Goal: Transaction & Acquisition: Subscribe to service/newsletter

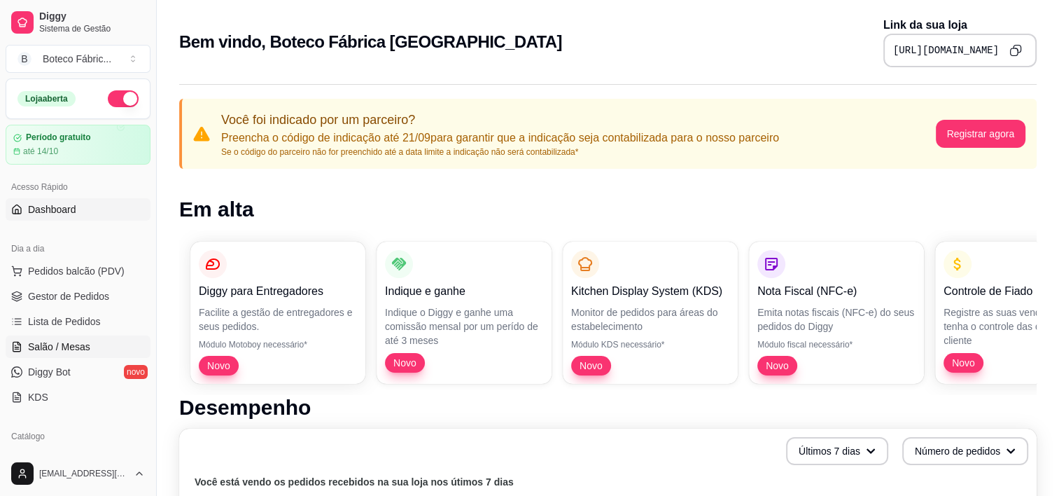
click at [55, 356] on link "Salão / Mesas" at bounding box center [78, 346] width 145 height 22
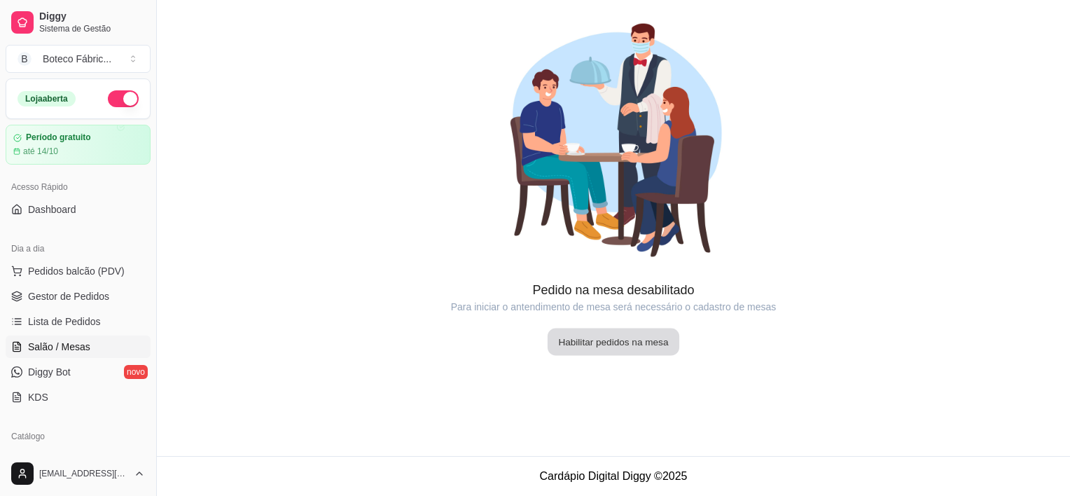
click at [613, 340] on button "Habilitar pedidos na mesa" at bounding box center [613, 341] width 132 height 27
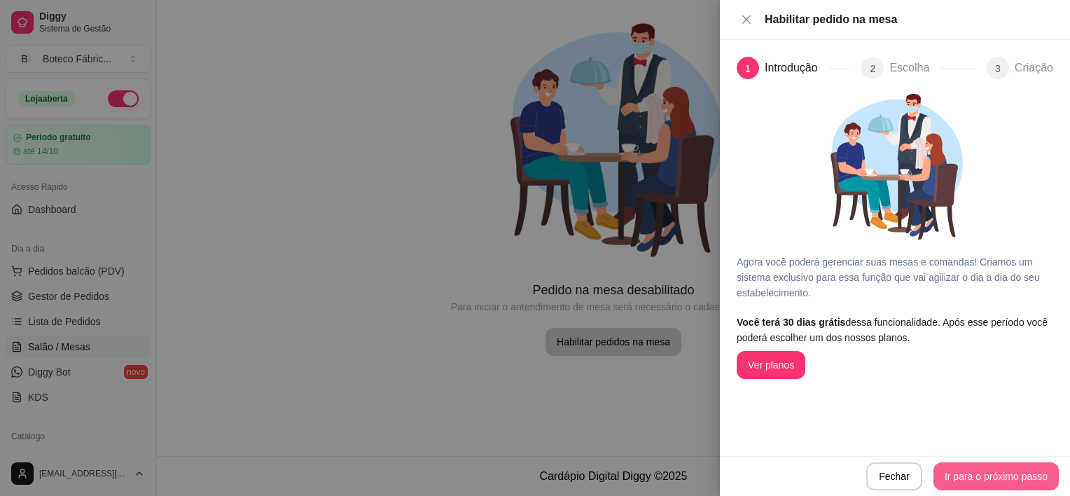
click at [981, 475] on button "Ir para o próximo passo" at bounding box center [995, 476] width 125 height 28
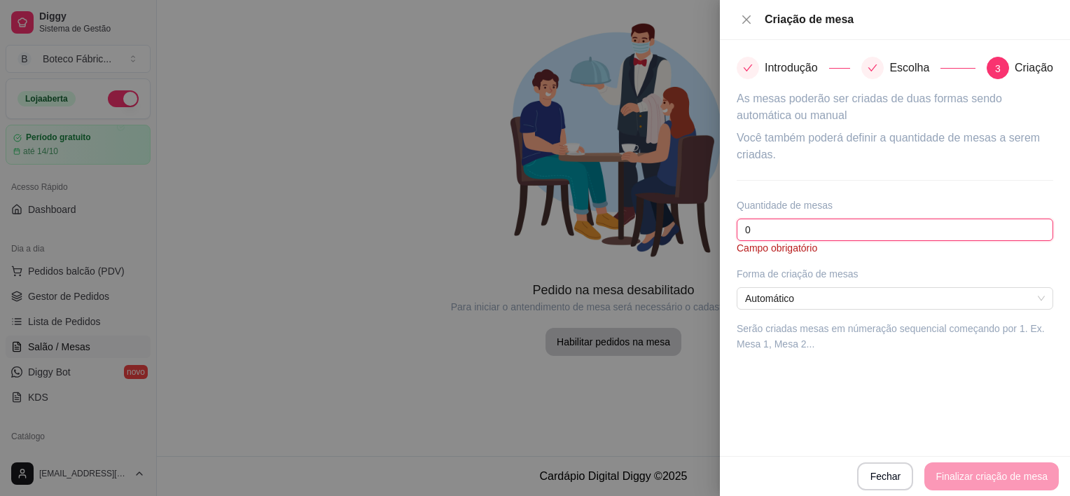
click at [860, 233] on input "0" at bounding box center [895, 229] width 316 height 22
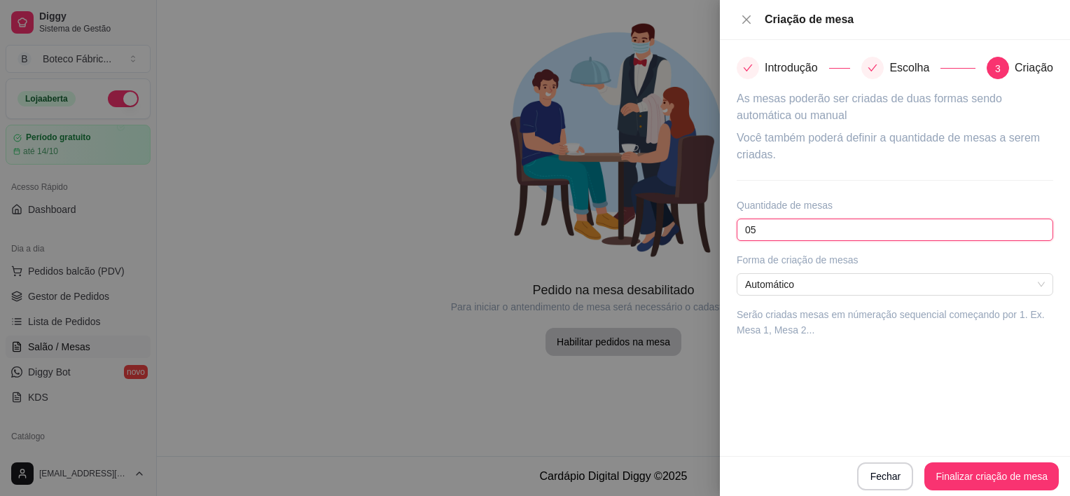
type input "0"
type input "50"
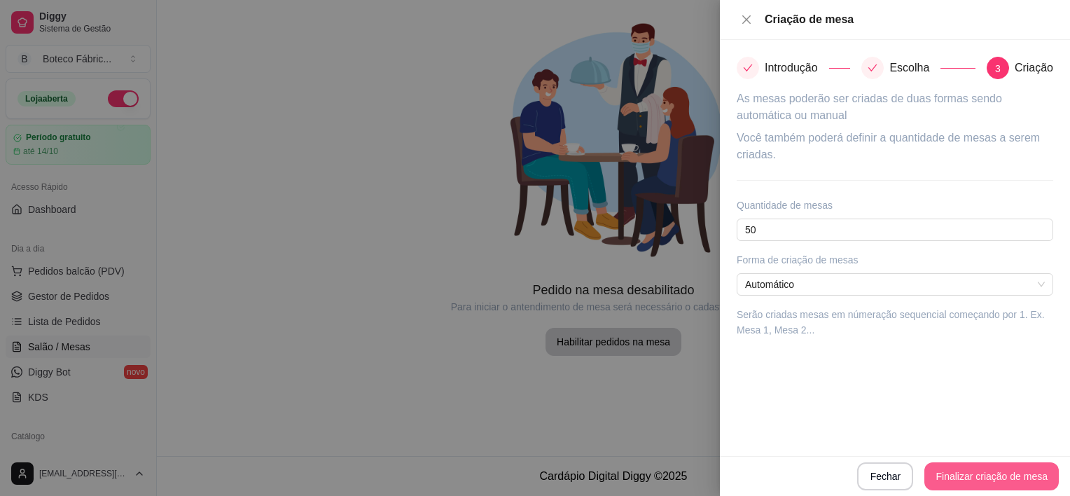
click at [953, 477] on button "Finalizar criação de mesa" at bounding box center [991, 476] width 134 height 28
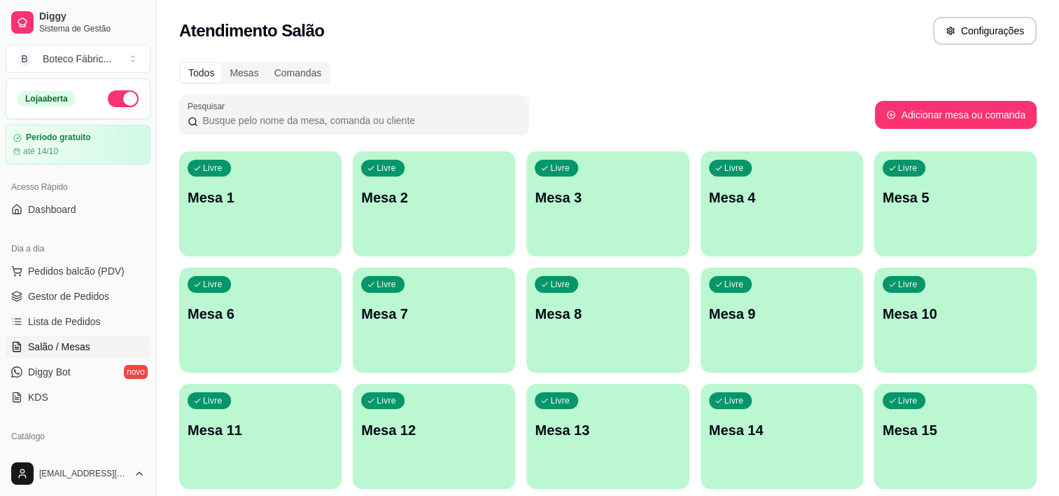
click at [267, 156] on div "Livre Mesa 1" at bounding box center [260, 195] width 162 height 88
click at [608, 24] on div "Atendimento Salão Configurações" at bounding box center [608, 31] width 858 height 28
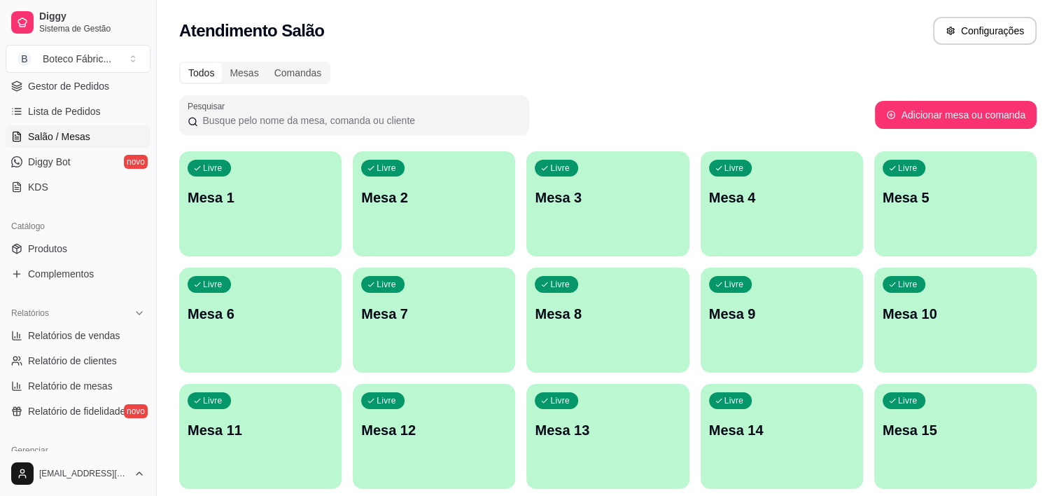
scroll to position [511, 0]
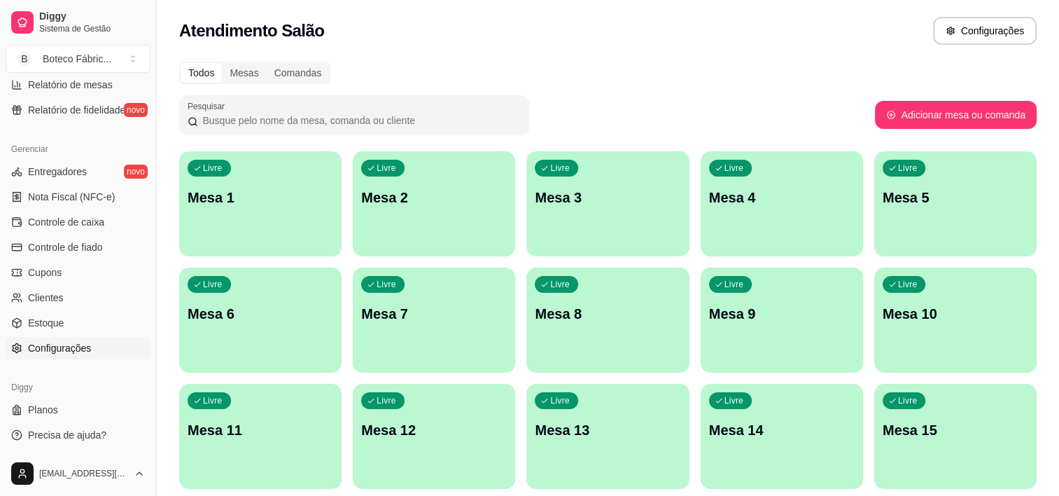
click at [72, 347] on span "Configurações" at bounding box center [59, 348] width 63 height 14
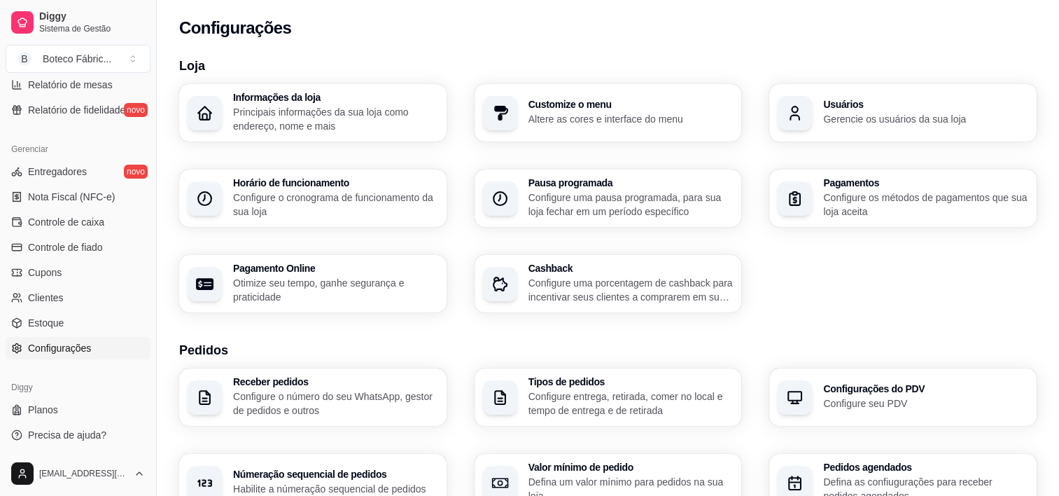
click at [845, 106] on h3 "Usuários" at bounding box center [925, 104] width 205 height 10
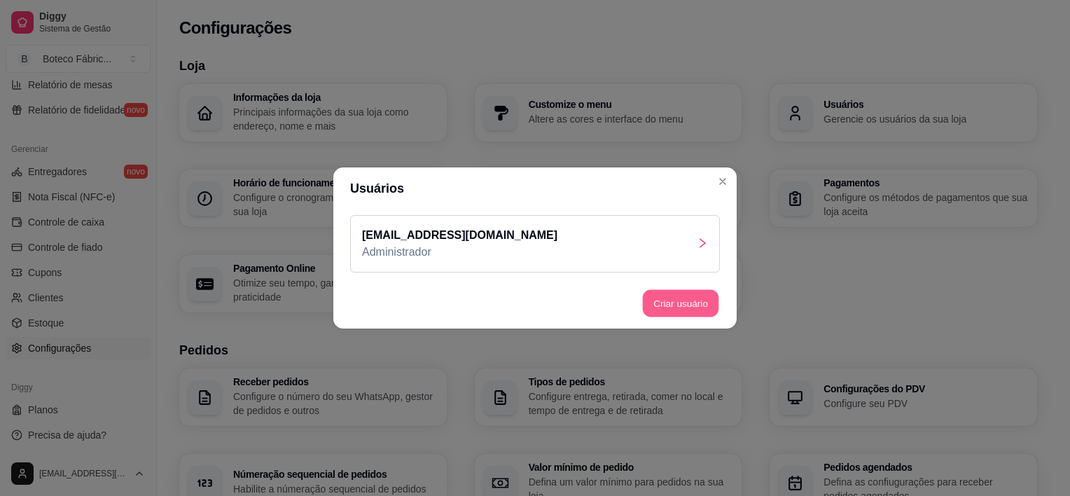
click at [680, 297] on button "Criar usuário" at bounding box center [681, 303] width 76 height 27
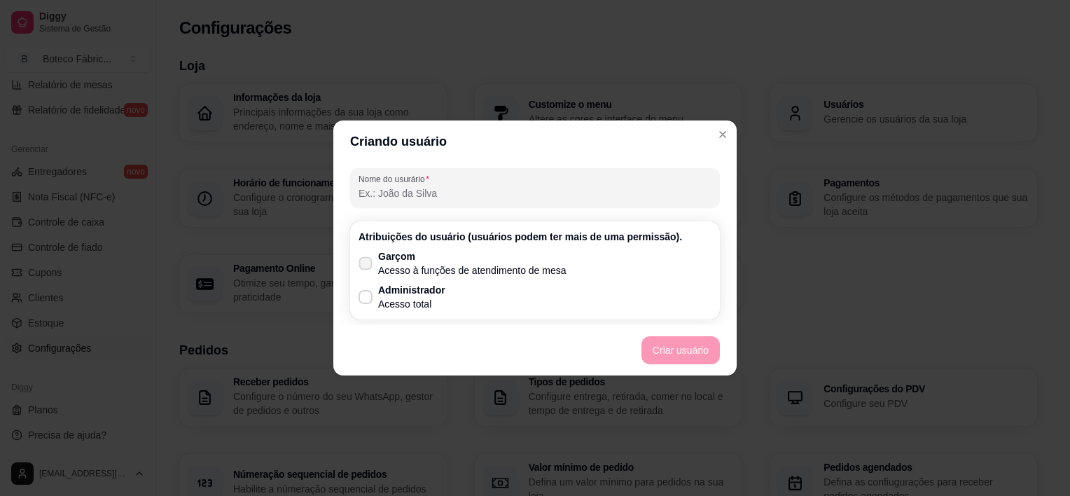
click at [435, 258] on p "Garçom" at bounding box center [472, 256] width 188 height 14
click at [367, 266] on input "Garçom Acesso à funções de atendimento de mesa" at bounding box center [362, 270] width 9 height 9
checkbox input "true"
click at [681, 350] on button "Criar usuário" at bounding box center [681, 350] width 76 height 27
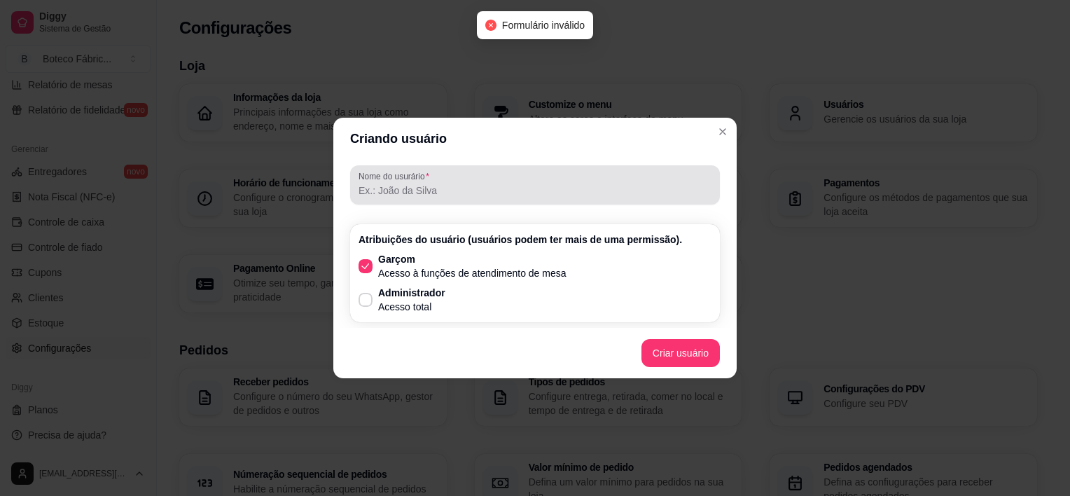
click at [463, 186] on input "Nome do usurário" at bounding box center [534, 190] width 353 height 14
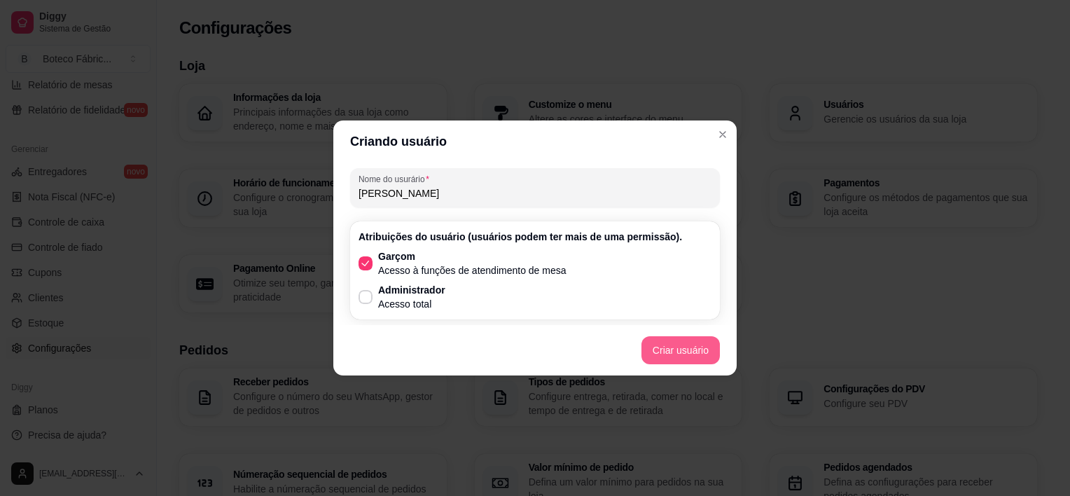
type input "[PERSON_NAME]"
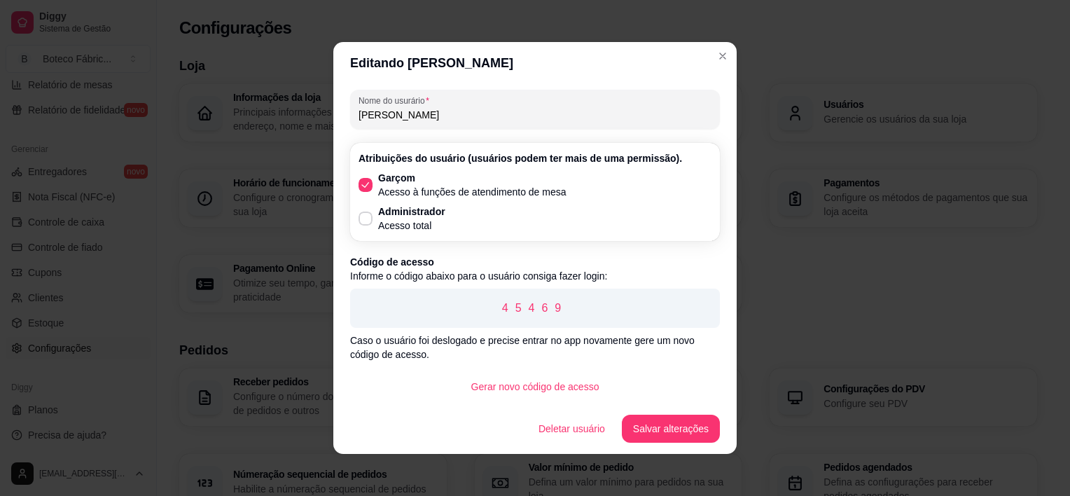
click at [706, 50] on header "Editando [PERSON_NAME]" at bounding box center [534, 63] width 403 height 42
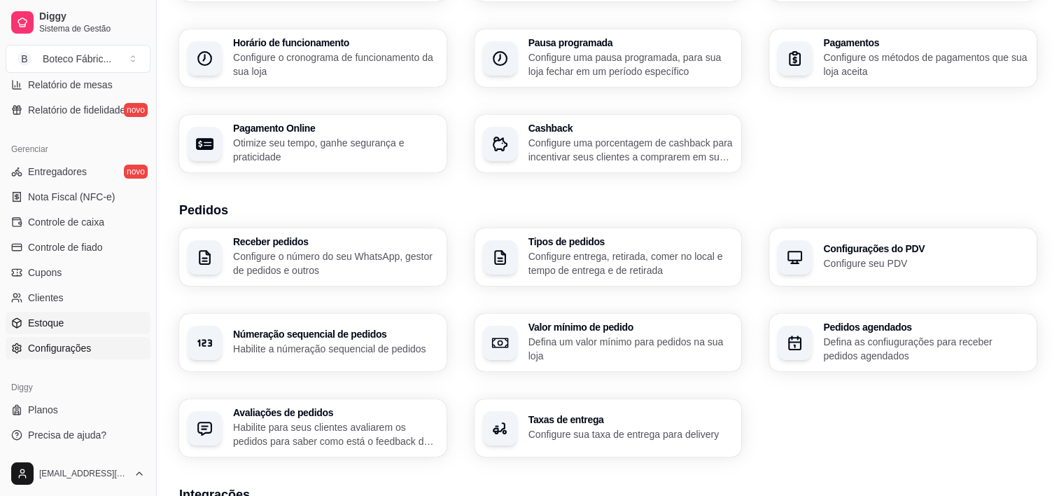
scroll to position [484, 0]
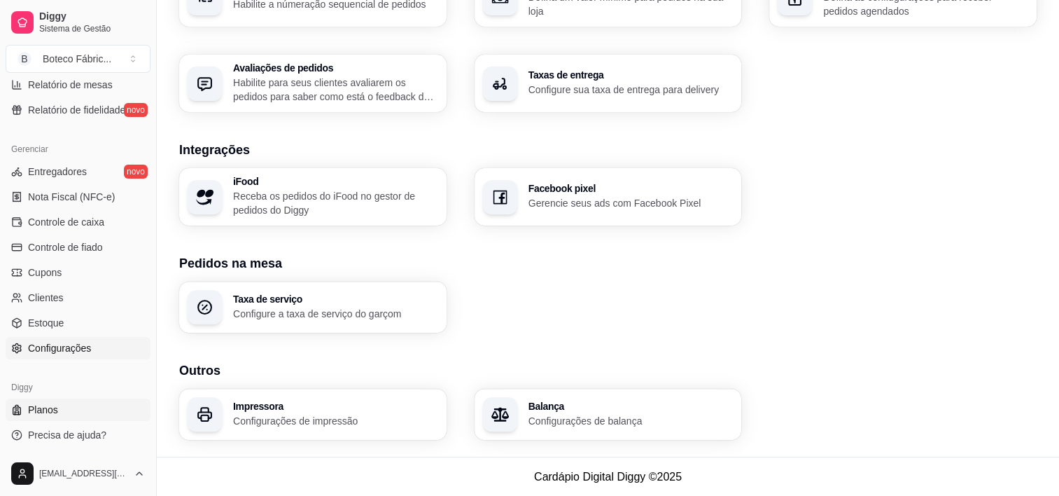
click at [39, 407] on span "Planos" at bounding box center [43, 410] width 30 height 14
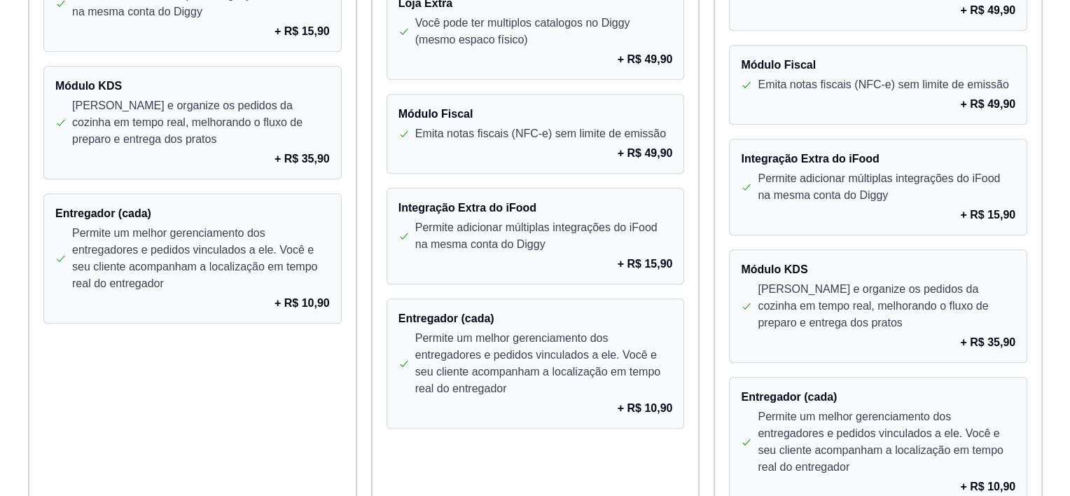
scroll to position [1252, 0]
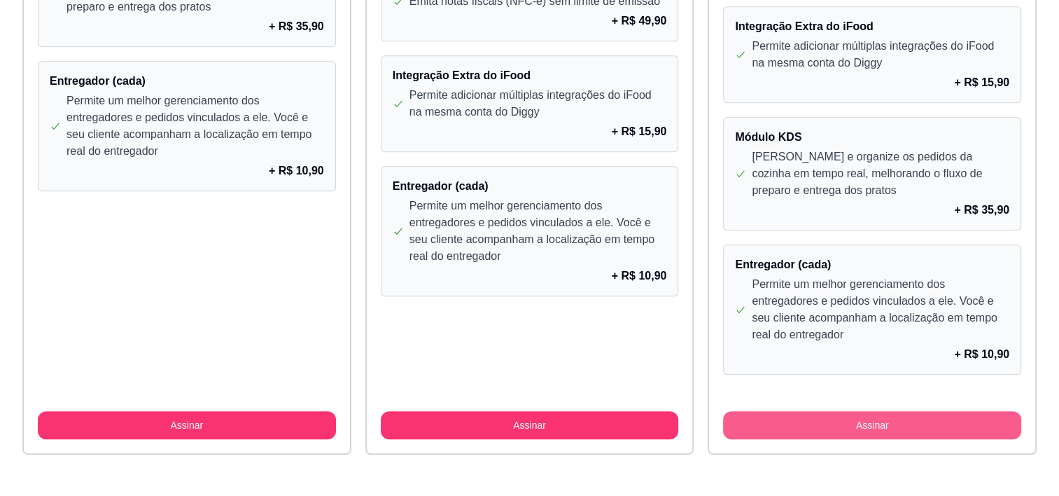
click at [832, 412] on button "Assinar" at bounding box center [872, 425] width 298 height 28
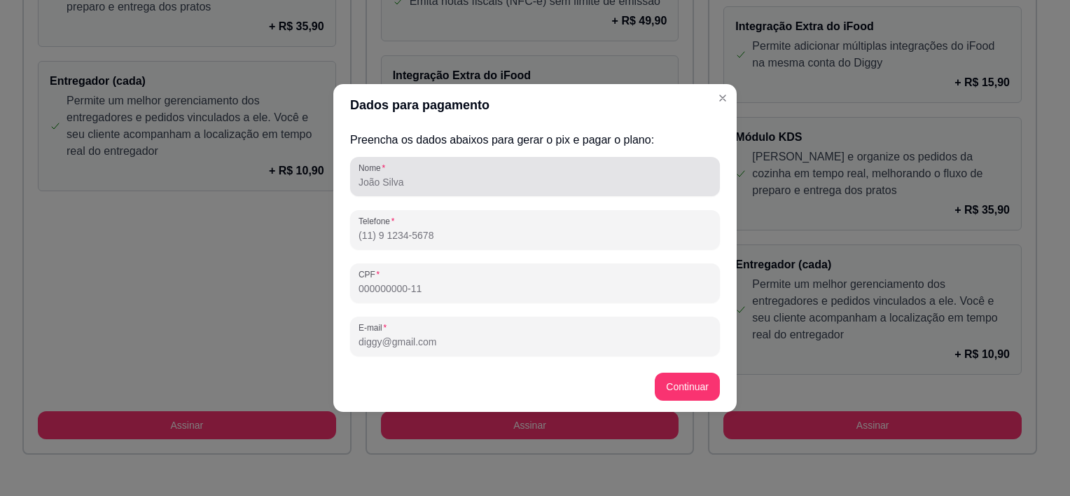
click at [557, 160] on div "Nome" at bounding box center [535, 176] width 370 height 39
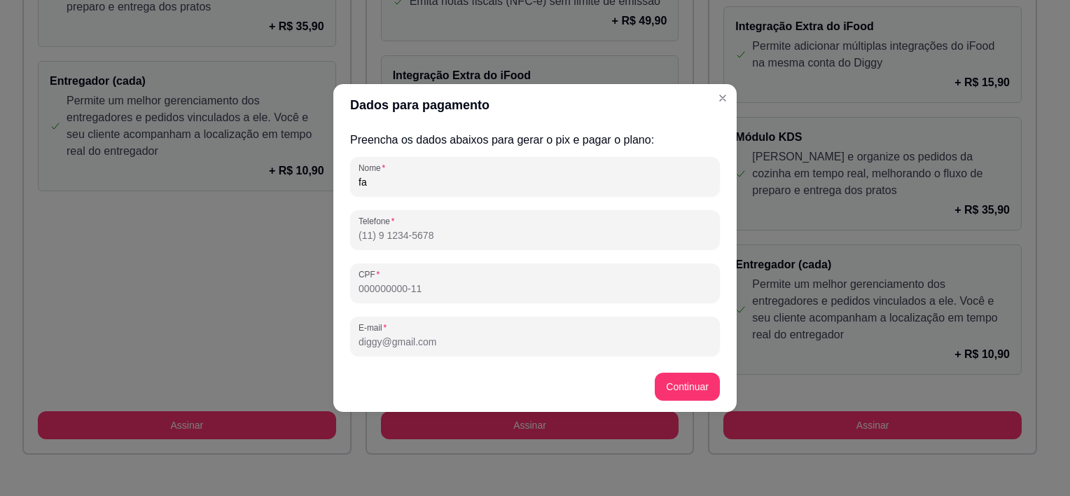
type input "f"
type input "[PERSON_NAME]"
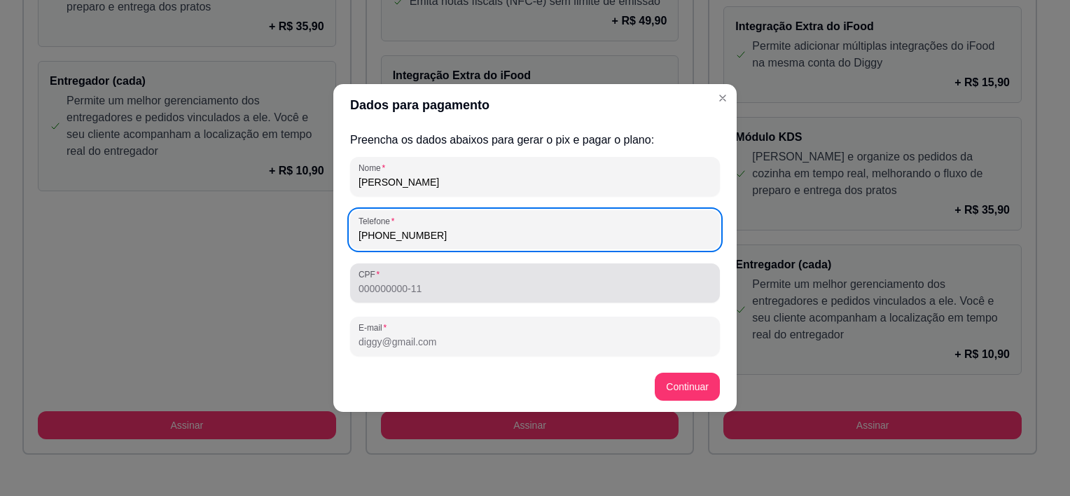
type input "[PHONE_NUMBER]"
click at [400, 293] on input "CPF" at bounding box center [534, 288] width 353 height 14
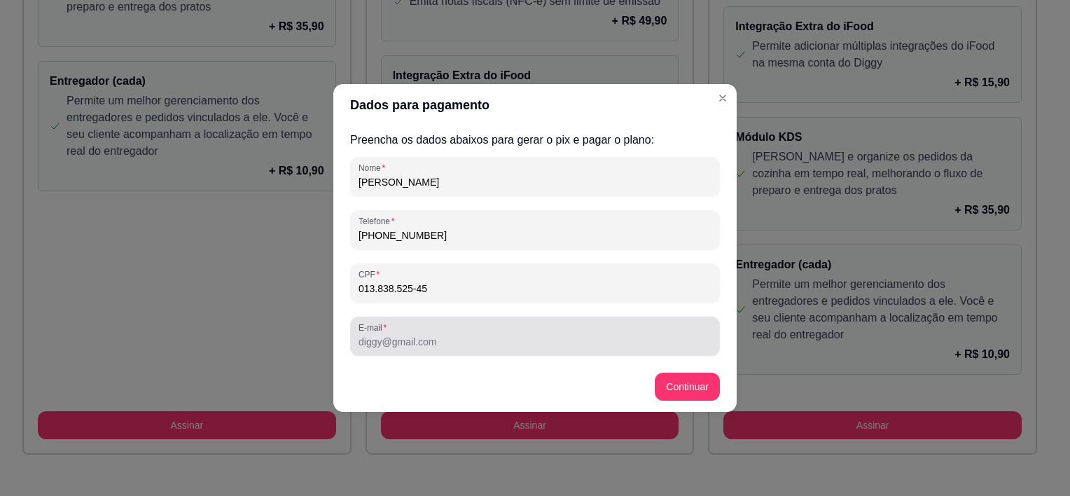
type input "013.838.525-45"
click at [434, 341] on input "E-mail" at bounding box center [534, 342] width 353 height 14
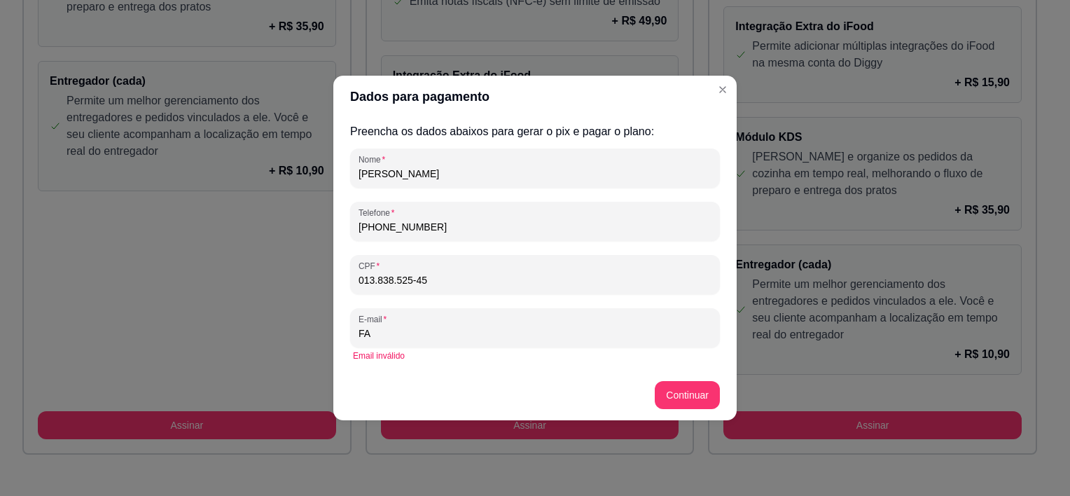
type input "F"
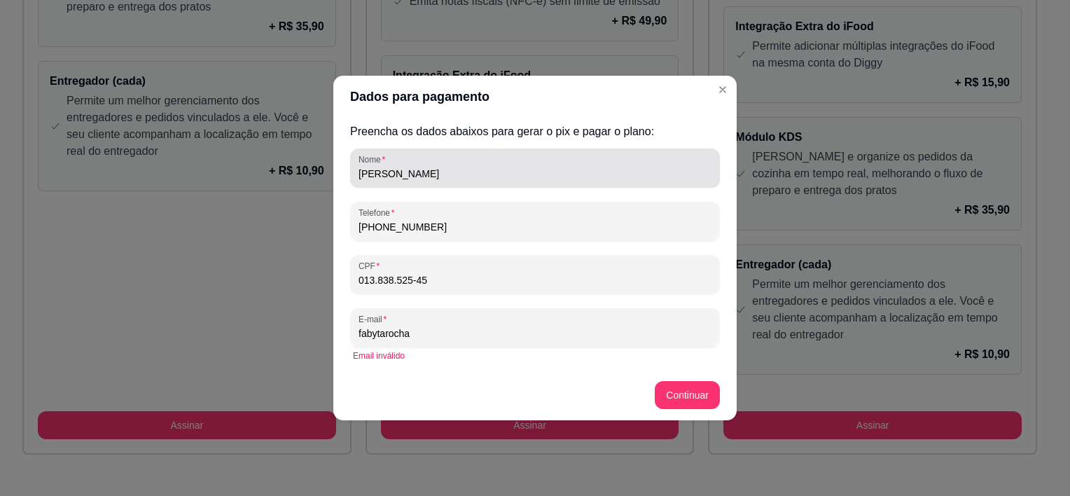
type input "fabytarocha"
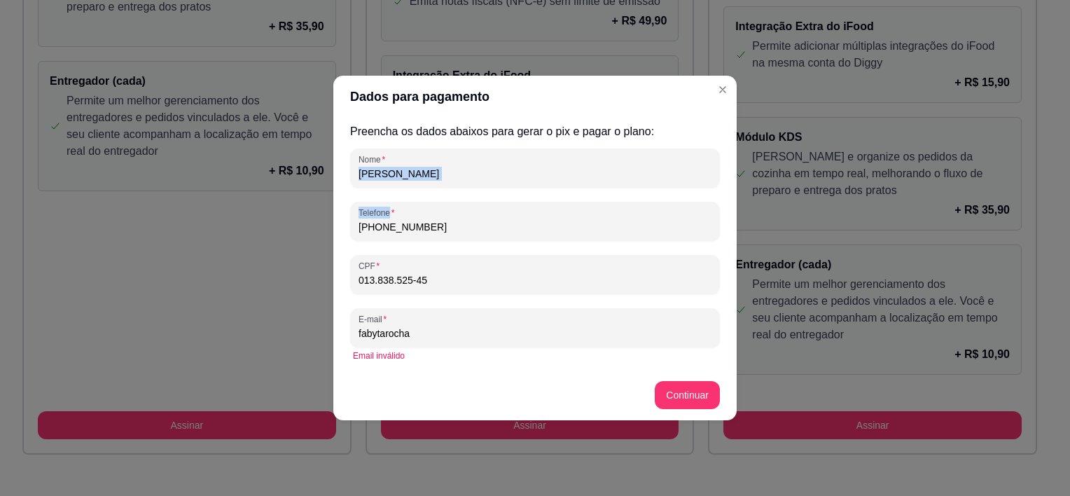
drag, startPoint x: 505, startPoint y: 165, endPoint x: 405, endPoint y: 188, distance: 103.3
click at [405, 188] on div "Nome [PERSON_NAME] REIS Telefone [PHONE_NUMBER] CPF 013.838.525-45 E-mail fabyt…" at bounding box center [535, 256] width 370 height 216
drag, startPoint x: 405, startPoint y: 188, endPoint x: 528, endPoint y: 163, distance: 125.6
click at [528, 163] on div "[PERSON_NAME]" at bounding box center [534, 168] width 353 height 28
drag, startPoint x: 523, startPoint y: 167, endPoint x: 296, endPoint y: 195, distance: 228.6
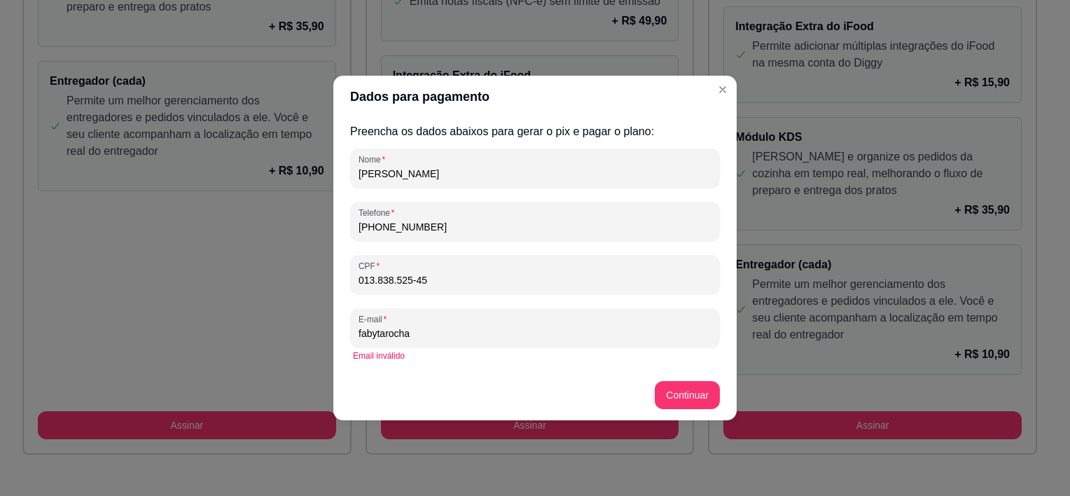
click at [296, 195] on div "Dados para pagamento Preencha os dados abaixos para gerar o pix e pagar o plano…" at bounding box center [535, 248] width 1070 height 496
type input "p"
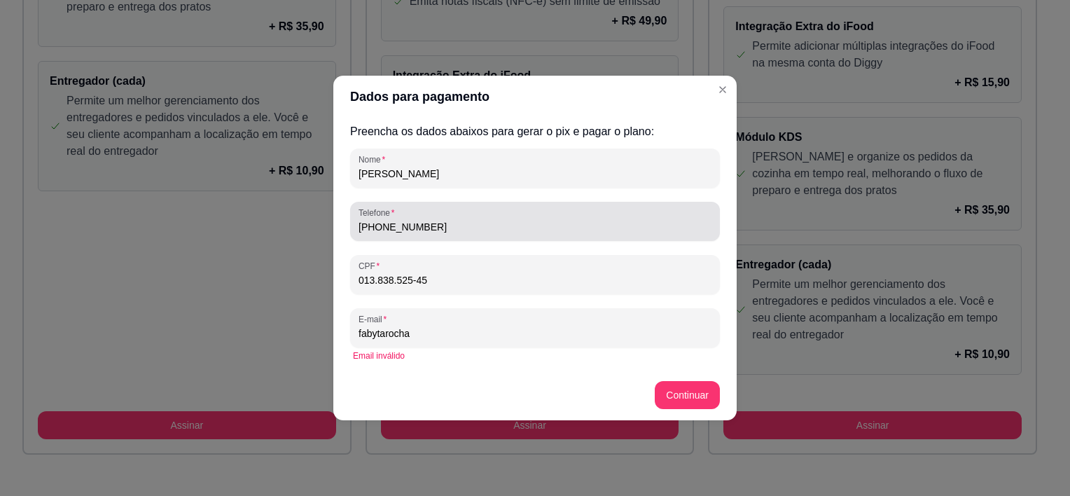
type input "[PERSON_NAME]"
click at [445, 221] on input "[PHONE_NUMBER]" at bounding box center [534, 227] width 353 height 14
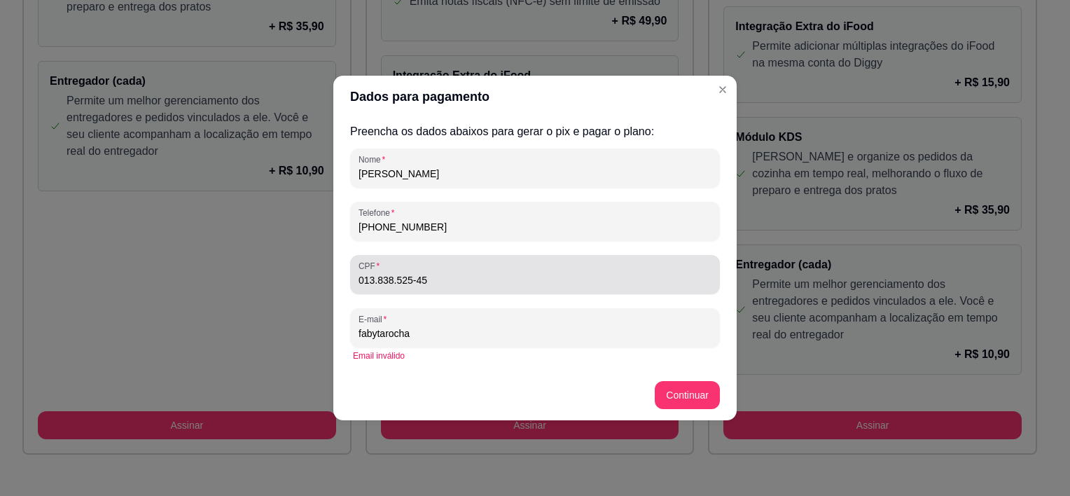
type input "[PHONE_NUMBER]"
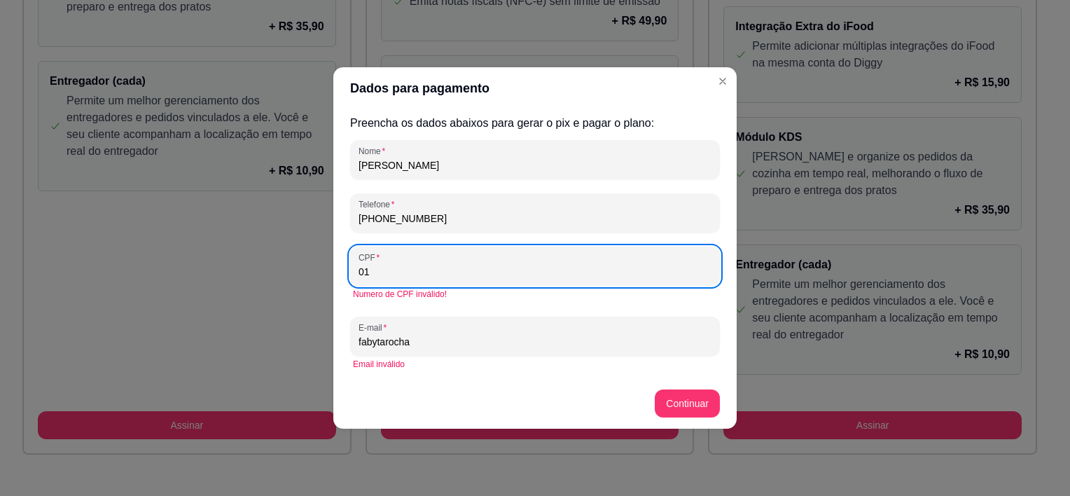
type input "0"
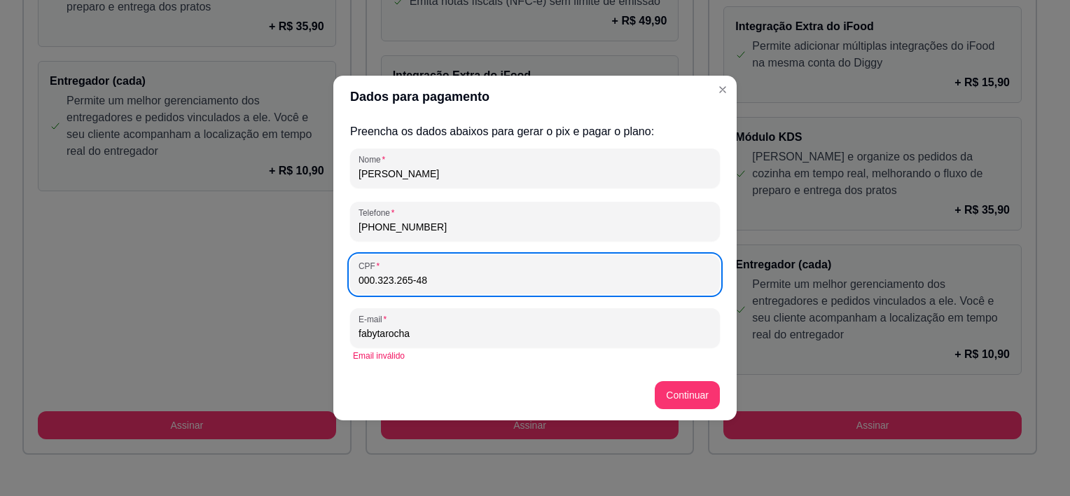
type input "000.323.265-48"
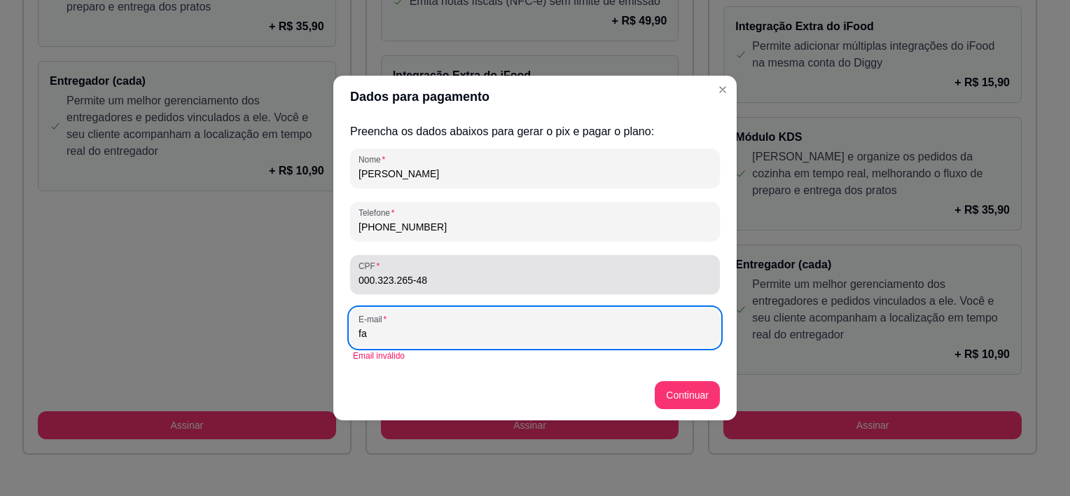
type input "f"
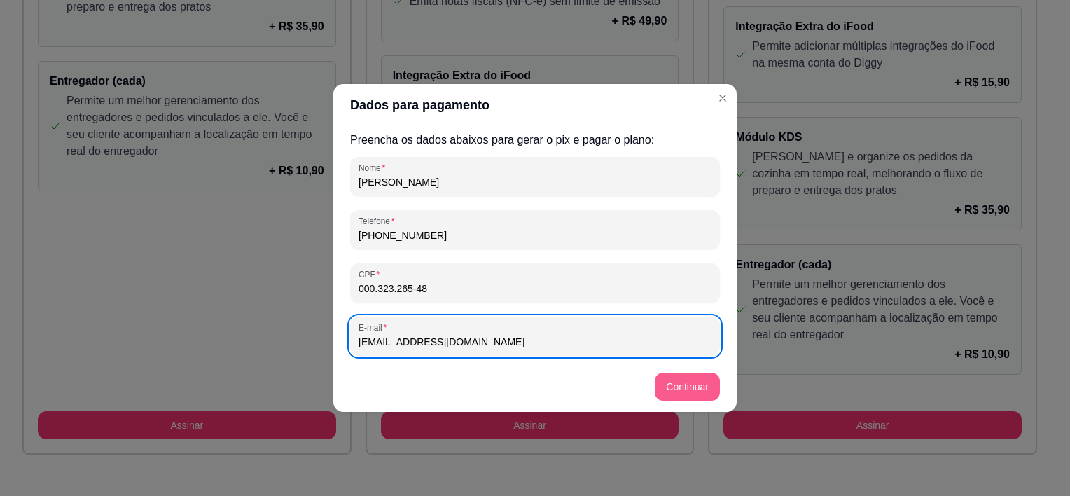
type input "[EMAIL_ADDRESS][DOMAIN_NAME]"
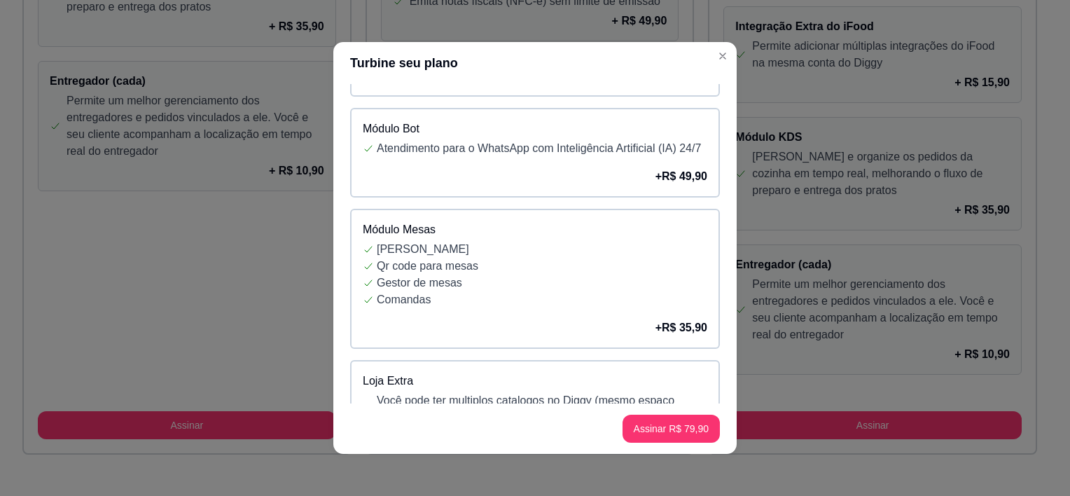
scroll to position [210, 0]
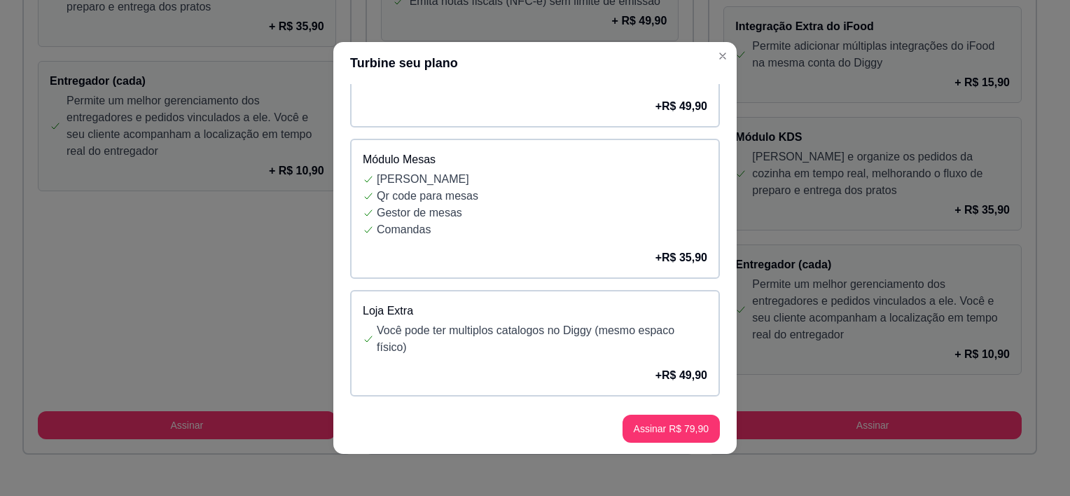
click at [566, 221] on p "Gestor de mesas" at bounding box center [542, 212] width 330 height 17
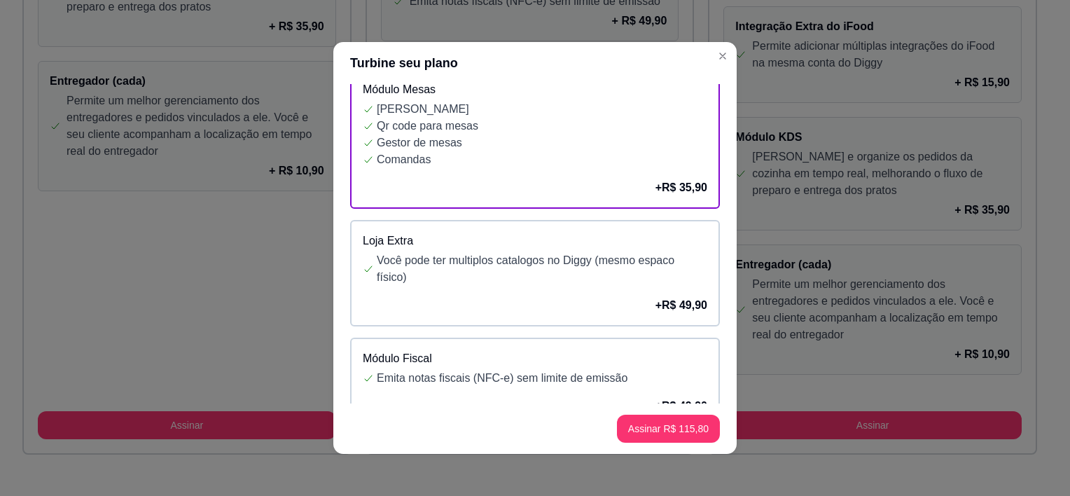
scroll to position [350, 0]
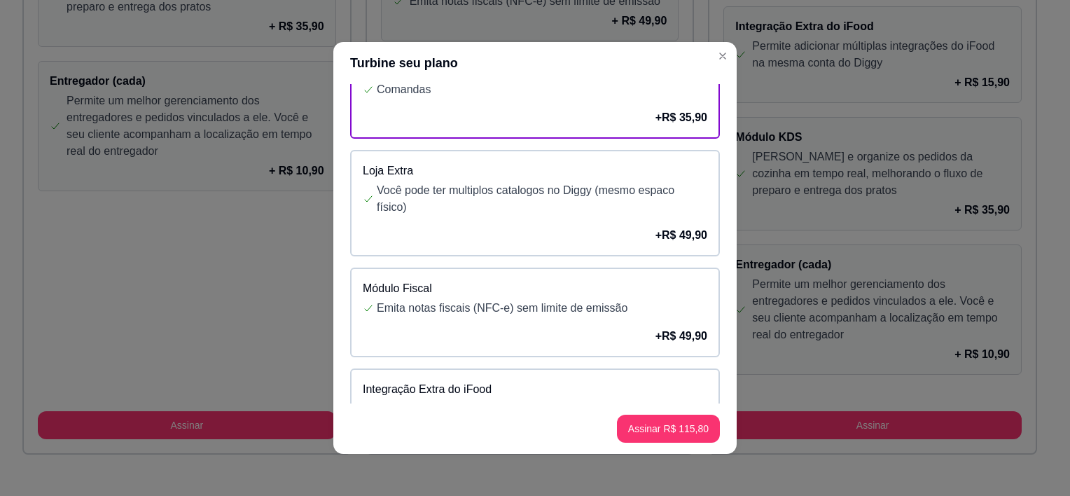
click at [507, 197] on p "Você pode ter multiplos catalogos no Diggy (mesmo espaco físico)" at bounding box center [542, 199] width 330 height 34
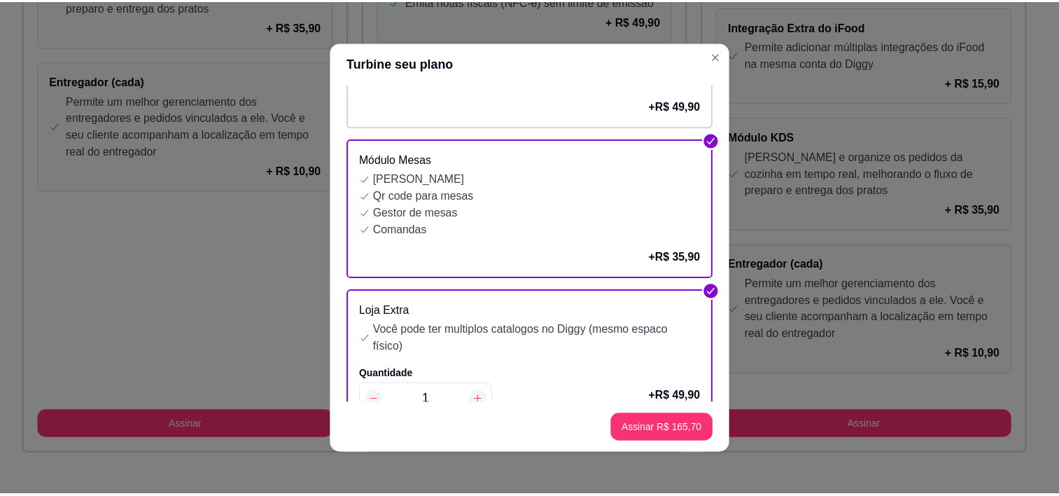
scroll to position [280, 0]
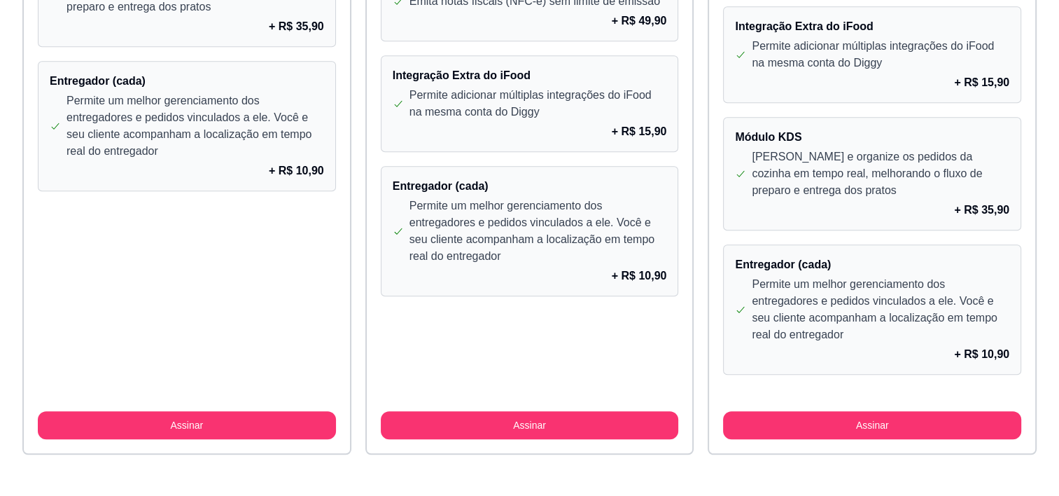
drag, startPoint x: 725, startPoint y: 78, endPoint x: 723, endPoint y: 109, distance: 30.9
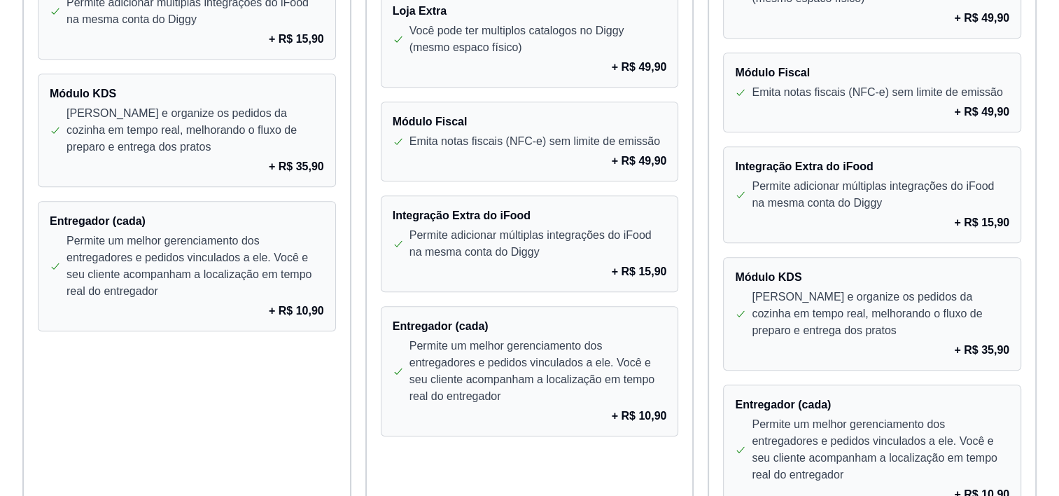
drag, startPoint x: 723, startPoint y: 109, endPoint x: 689, endPoint y: 106, distance: 34.4
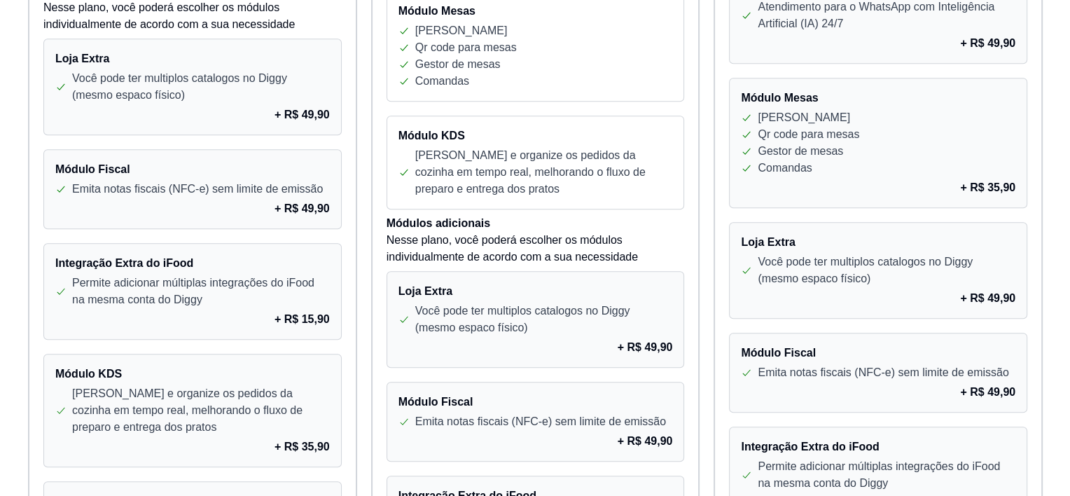
scroll to position [1252, 0]
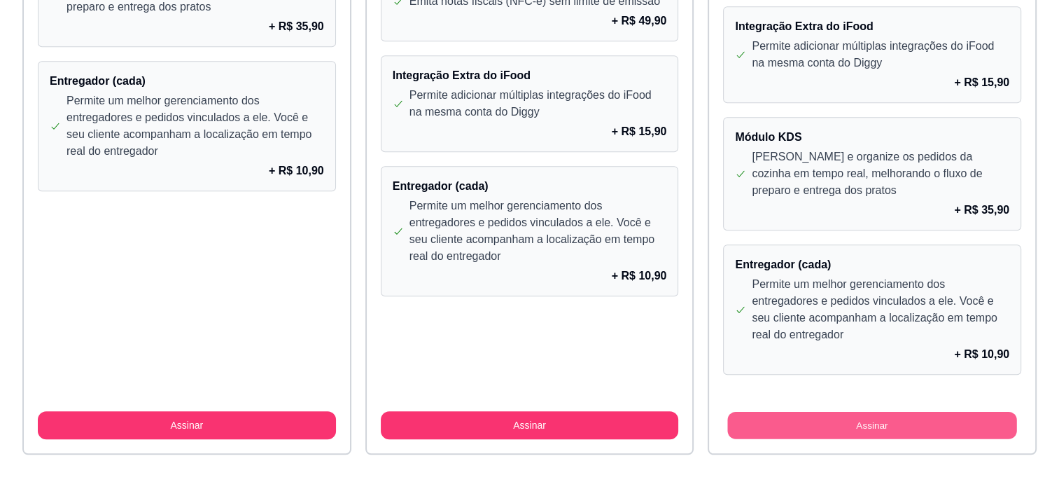
click at [954, 412] on button "Assinar" at bounding box center [872, 425] width 289 height 27
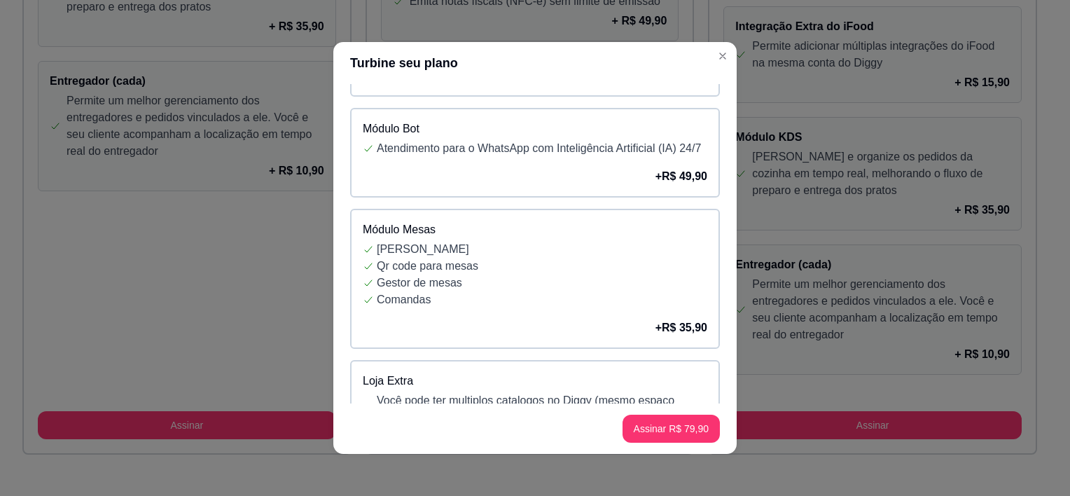
scroll to position [210, 0]
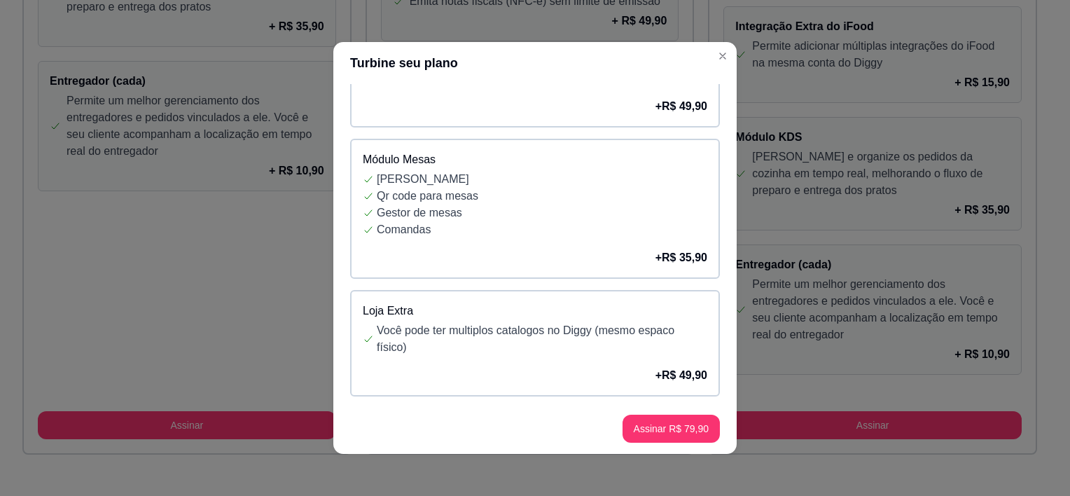
click at [585, 188] on p "[PERSON_NAME]" at bounding box center [542, 179] width 330 height 17
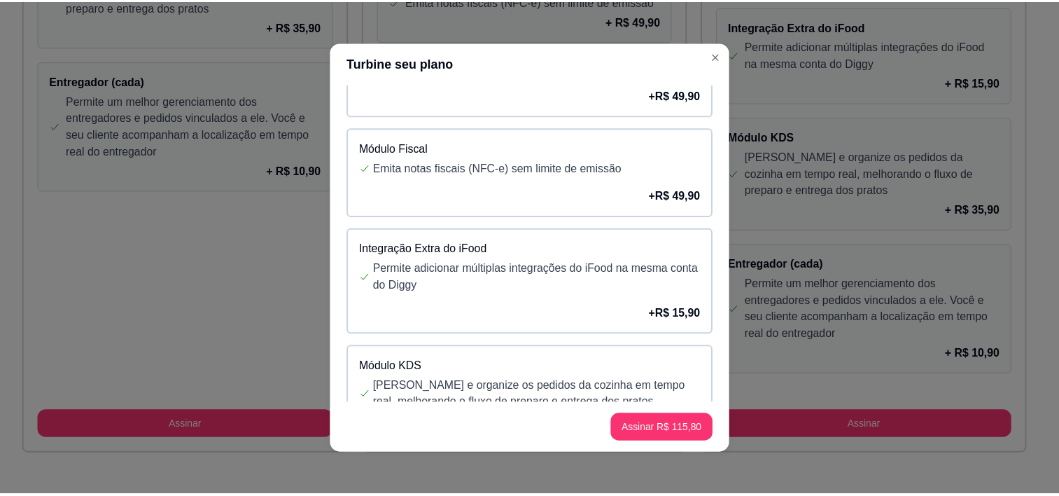
scroll to position [350, 0]
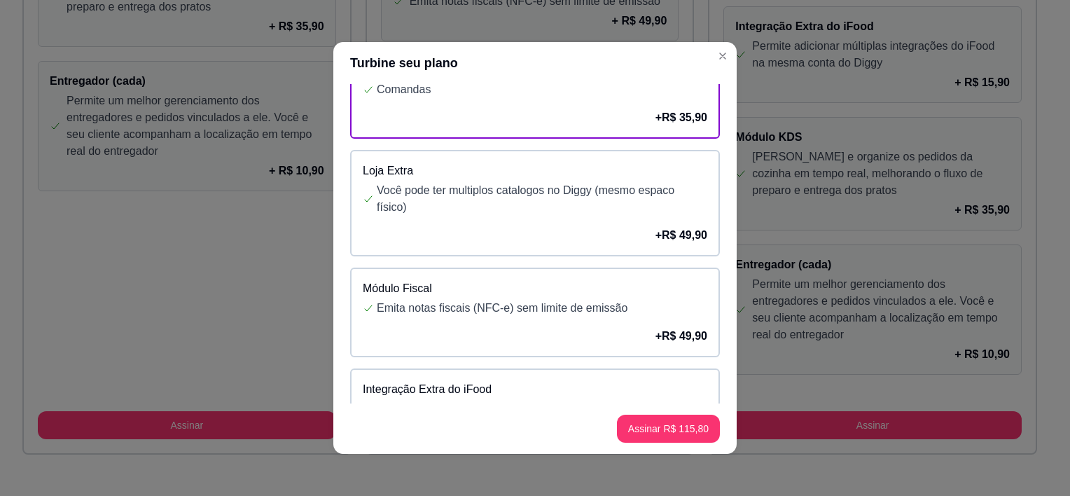
click at [607, 216] on p "Você pode ter multiplos catalogos no Diggy (mesmo espaco físico)" at bounding box center [542, 199] width 330 height 34
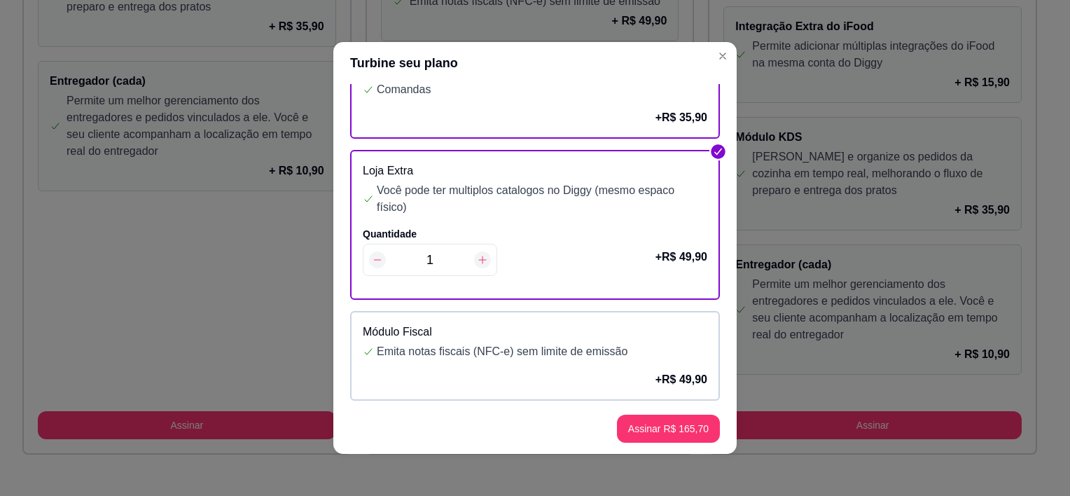
click at [477, 265] on icon at bounding box center [482, 259] width 11 height 11
click at [374, 260] on icon at bounding box center [377, 260] width 7 height 1
type input "1"
click at [374, 260] on icon at bounding box center [377, 260] width 7 height 1
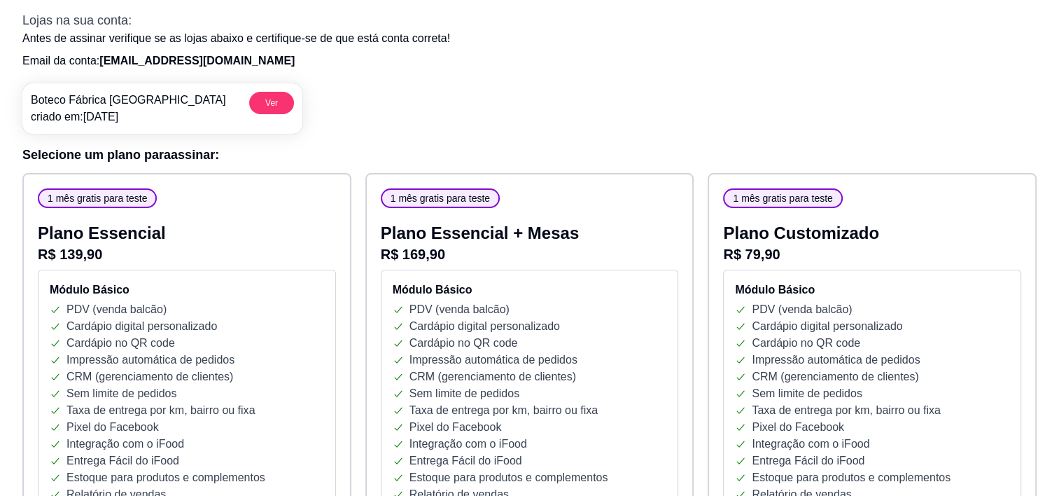
scroll to position [0, 0]
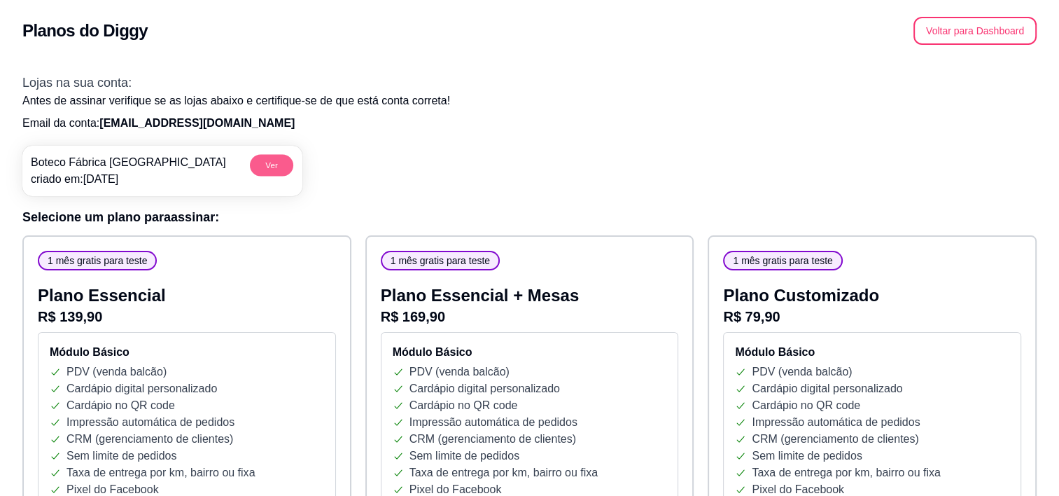
click at [258, 161] on button "Ver" at bounding box center [271, 165] width 43 height 22
click at [989, 34] on button "Voltar para Dashboard" at bounding box center [976, 31] width 120 height 27
